Goal: Check status

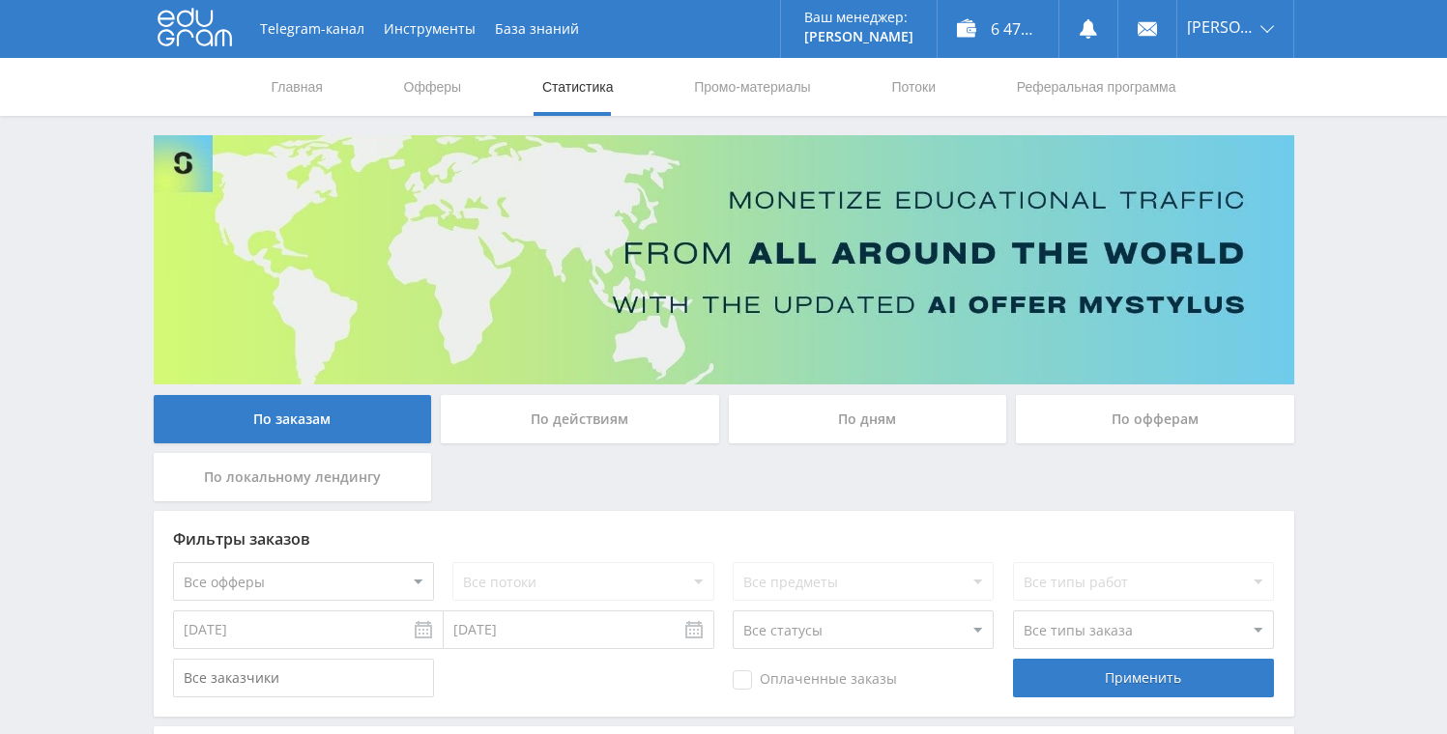
scroll to position [678, 0]
